Goal: Navigation & Orientation: Find specific page/section

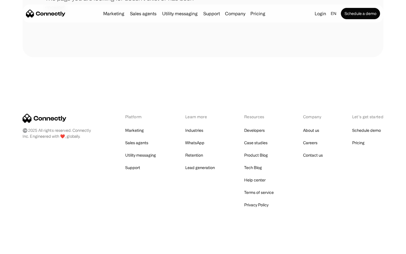
scroll to position [103, 0]
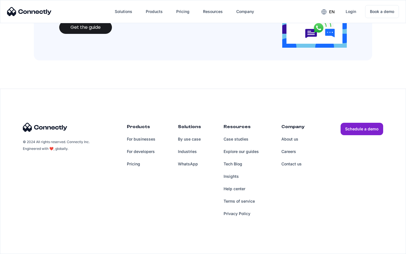
scroll to position [613, 0]
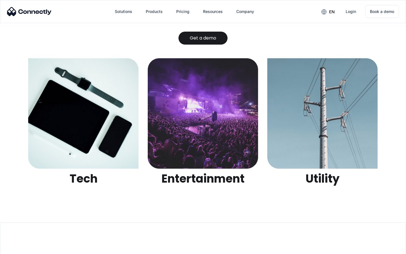
scroll to position [1778, 0]
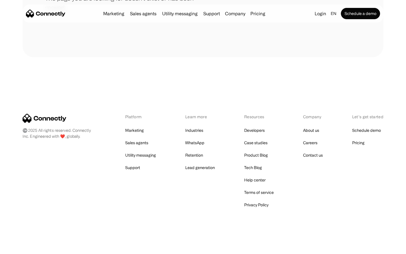
scroll to position [103, 0]
